Goal: Task Accomplishment & Management: Use online tool/utility

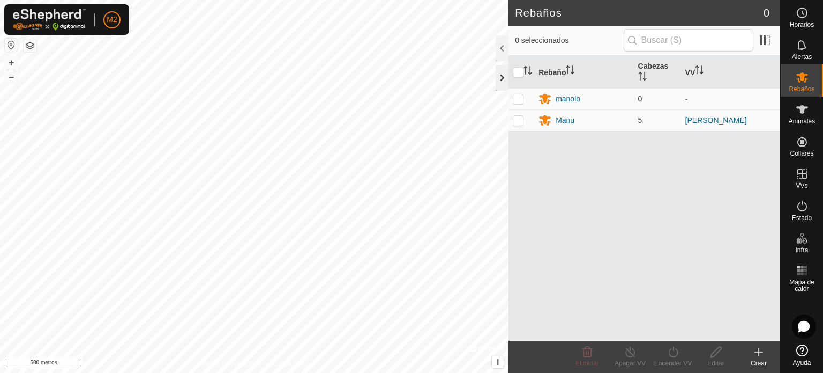
click at [500, 76] on div at bounding box center [502, 78] width 13 height 26
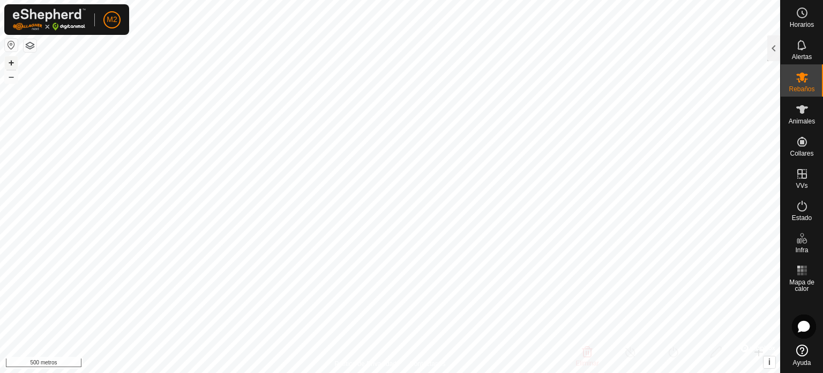
click at [9, 62] on font "+" at bounding box center [12, 62] width 6 height 11
click at [13, 64] on font "+" at bounding box center [12, 62] width 6 height 11
click at [802, 86] on font "Rebaños" at bounding box center [802, 89] width 26 height 8
click at [774, 48] on div at bounding box center [774, 48] width 13 height 26
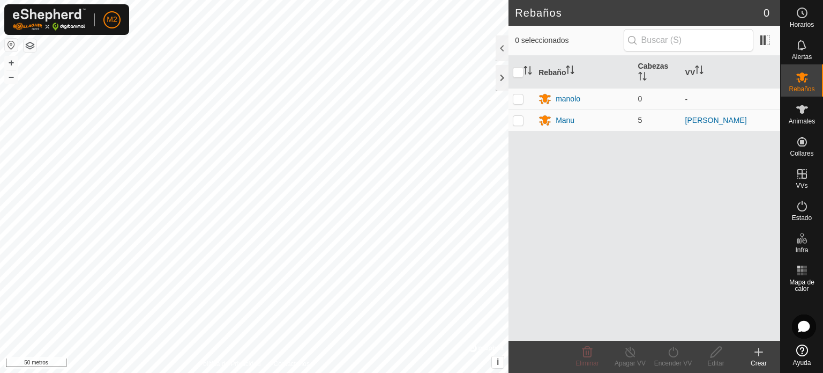
click at [520, 119] on p-checkbox at bounding box center [518, 120] width 11 height 9
checkbox input "true"
click at [630, 356] on icon at bounding box center [631, 351] width 10 height 11
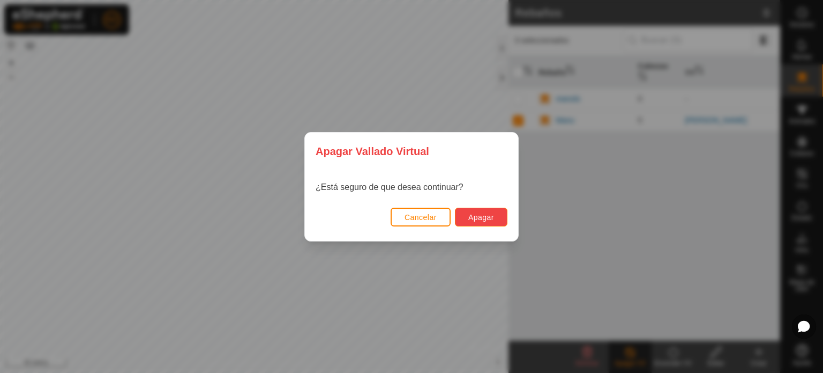
click at [474, 215] on font "Apagar" at bounding box center [481, 217] width 26 height 9
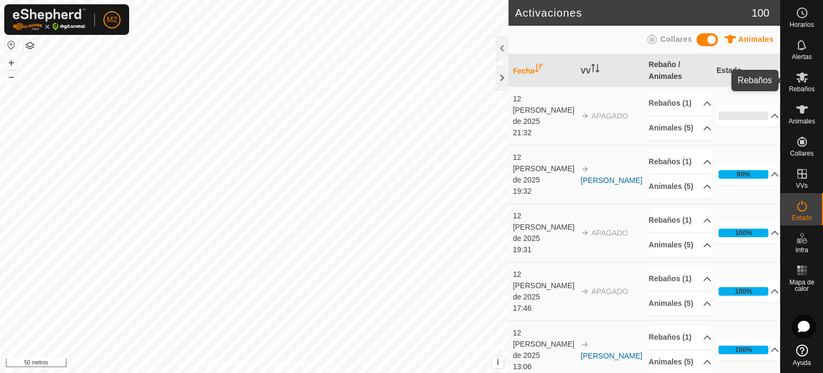
click at [804, 86] on font "Rebaños" at bounding box center [802, 89] width 26 height 8
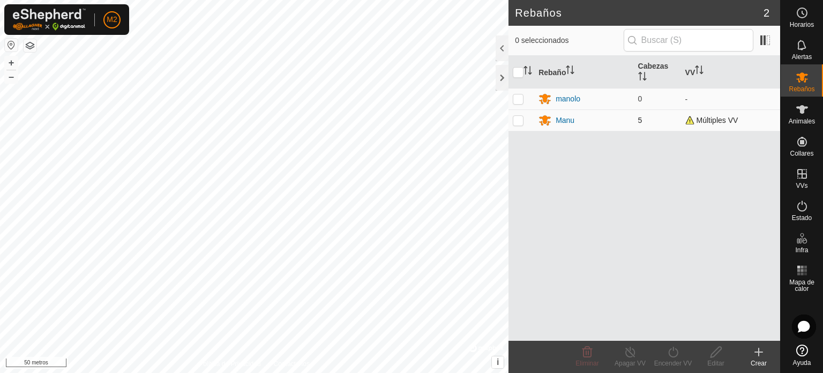
click at [518, 120] on p-checkbox at bounding box center [518, 120] width 11 height 9
checkbox input "true"
click at [676, 352] on icon at bounding box center [673, 351] width 13 height 13
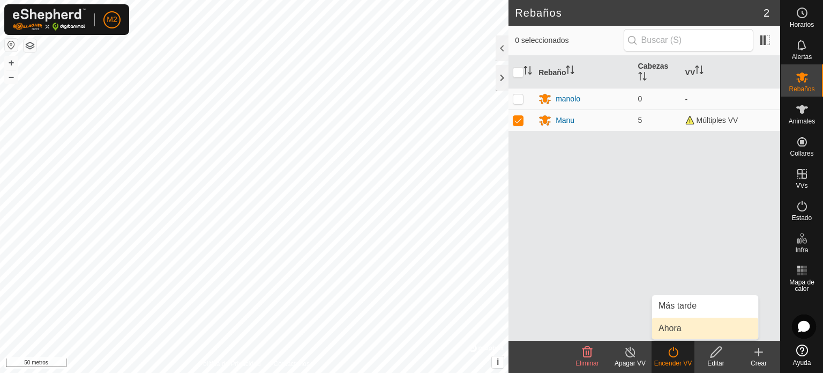
click at [670, 332] on link "Ahora" at bounding box center [705, 327] width 106 height 21
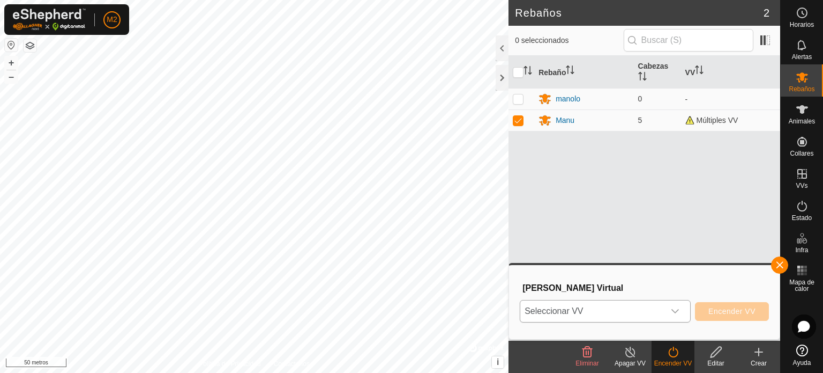
click at [674, 313] on icon "disparador desplegable" at bounding box center [675, 311] width 9 height 9
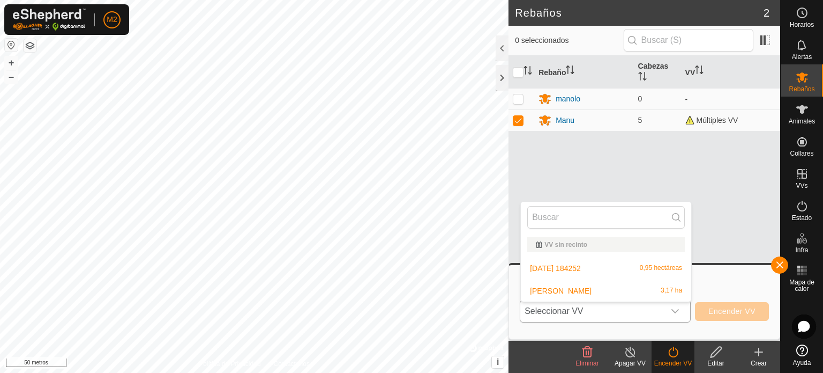
click at [583, 267] on li "[DATE] 184252 0,95 hectáreas" at bounding box center [606, 267] width 170 height 21
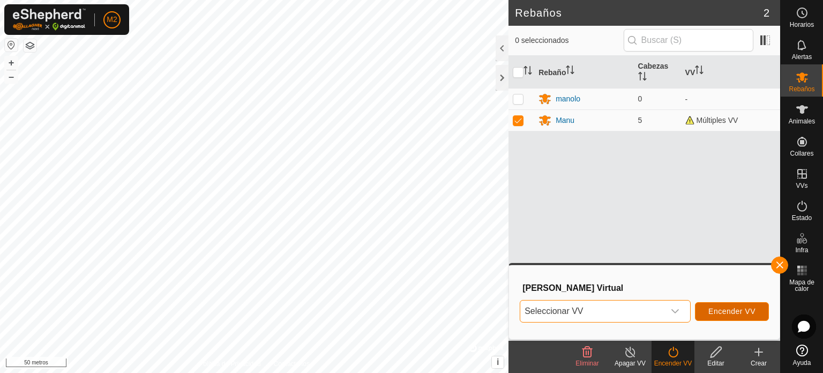
click at [719, 313] on font "Encender VV" at bounding box center [732, 311] width 47 height 9
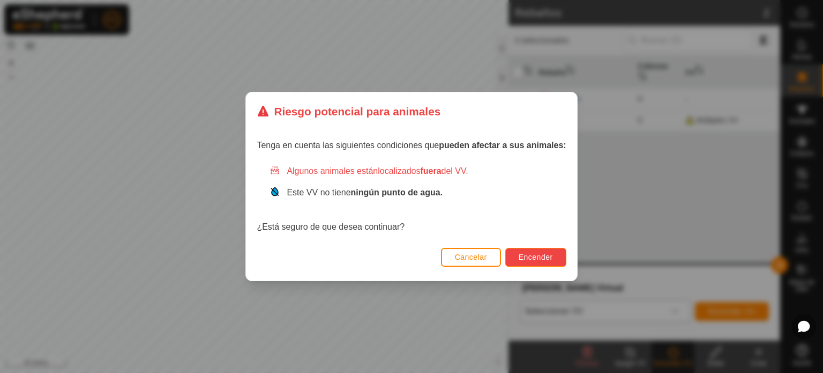
click at [533, 249] on button "Encender" at bounding box center [535, 257] width 61 height 19
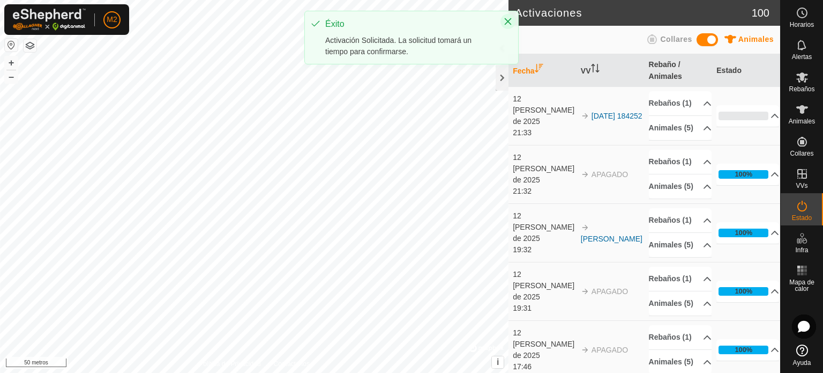
click at [513, 18] on button "Cerca" at bounding box center [508, 21] width 15 height 15
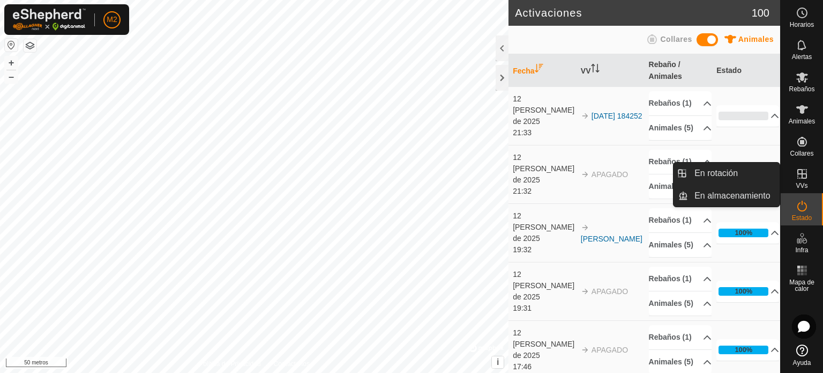
click at [801, 175] on icon at bounding box center [802, 173] width 13 height 13
click at [738, 173] on link "En rotación" at bounding box center [734, 172] width 92 height 21
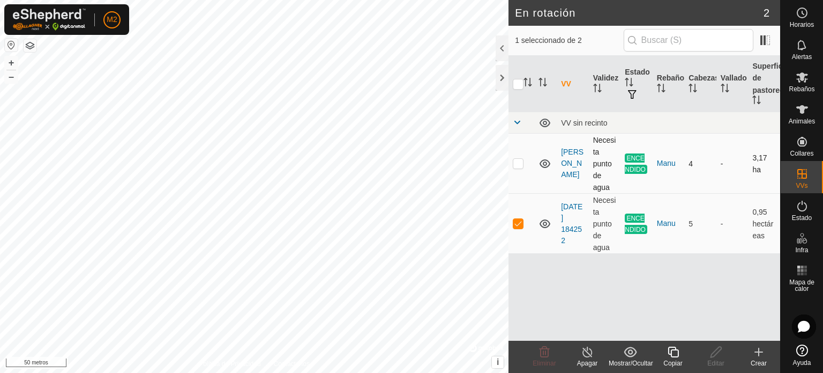
click at [516, 166] on p-checkbox at bounding box center [518, 163] width 11 height 9
checkbox input "true"
click at [587, 353] on icon at bounding box center [587, 351] width 13 height 13
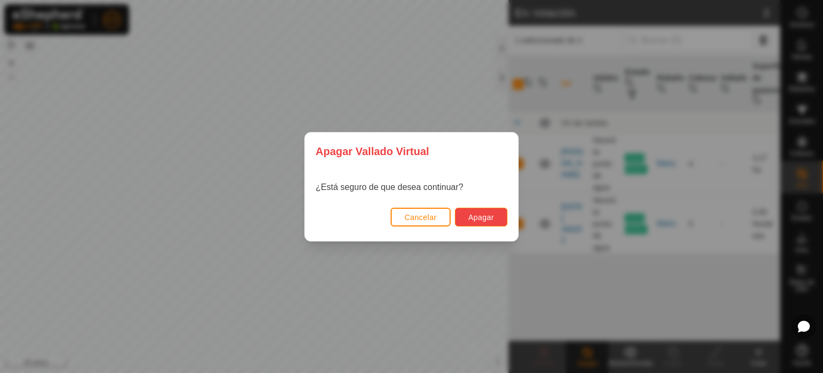
click at [470, 214] on font "Apagar" at bounding box center [481, 217] width 26 height 9
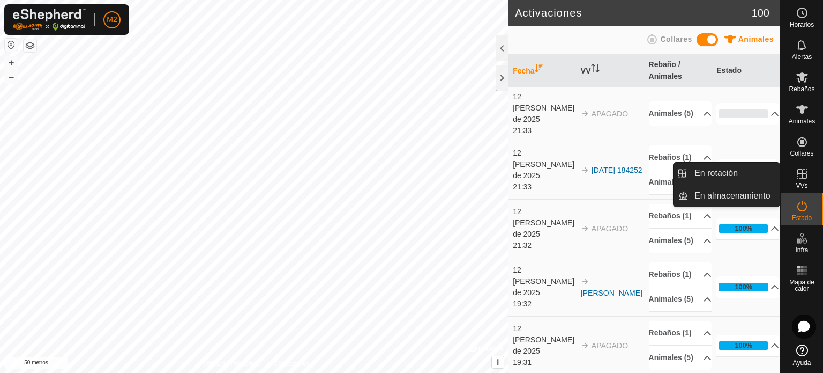
click at [795, 181] on es-virtualpaddocks-svg-icon at bounding box center [802, 173] width 19 height 17
click at [712, 170] on link "En rotación" at bounding box center [734, 172] width 92 height 21
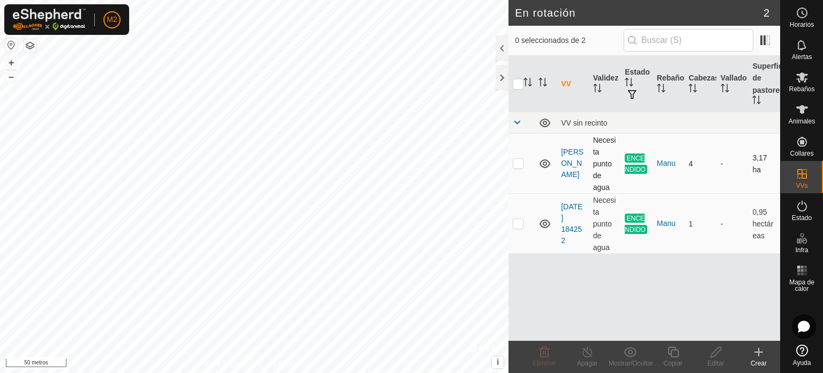
click at [519, 165] on p-checkbox at bounding box center [518, 163] width 11 height 9
checkbox input "true"
click at [585, 349] on icon at bounding box center [587, 351] width 13 height 13
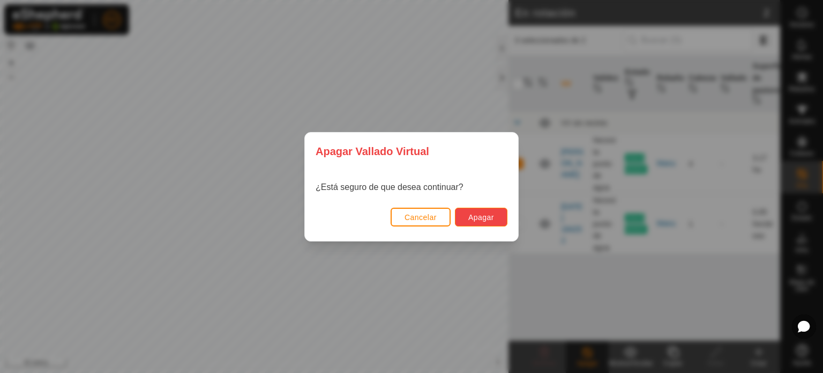
click at [474, 213] on font "Apagar" at bounding box center [481, 217] width 26 height 9
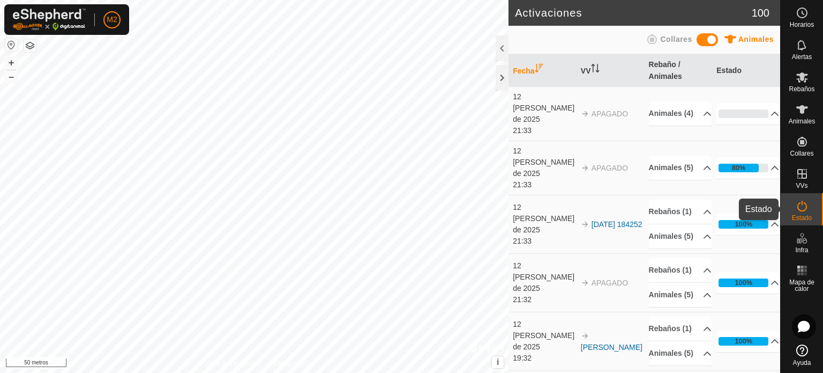
click at [800, 207] on icon at bounding box center [802, 205] width 13 height 13
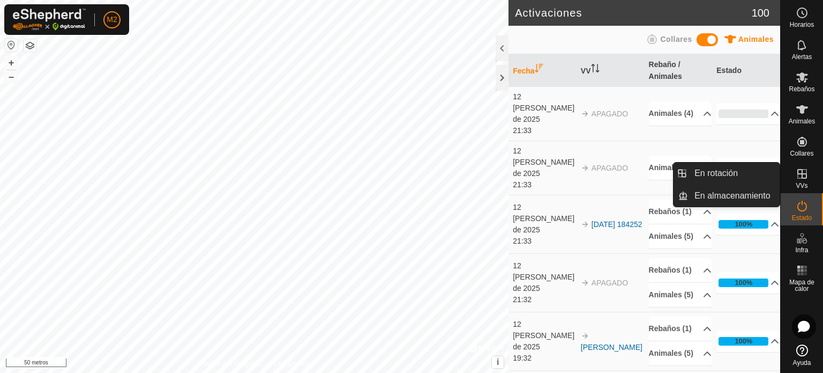
click at [804, 174] on icon at bounding box center [802, 173] width 13 height 13
click at [723, 172] on link "En rotación" at bounding box center [734, 172] width 92 height 21
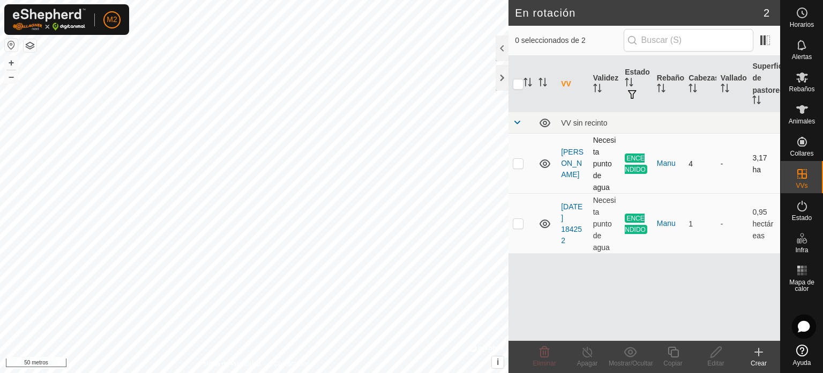
click at [523, 163] on p-checkbox at bounding box center [518, 163] width 11 height 9
checkbox input "true"
click at [756, 348] on icon at bounding box center [759, 351] width 13 height 13
